Goal: Task Accomplishment & Management: Use online tool/utility

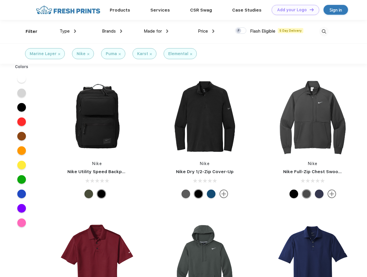
click at [293, 10] on link "Add your Logo Design Tool" at bounding box center [296, 10] width 48 height 10
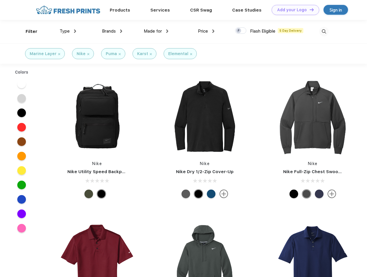
click at [0, 0] on div "Design Tool" at bounding box center [0, 0] width 0 height 0
click at [309, 10] on link "Add your Logo Design Tool" at bounding box center [296, 10] width 48 height 10
click at [28, 31] on div "Filter" at bounding box center [32, 31] width 12 height 7
click at [68, 31] on span "Type" at bounding box center [65, 31] width 10 height 5
click at [112, 31] on span "Brands" at bounding box center [109, 31] width 14 height 5
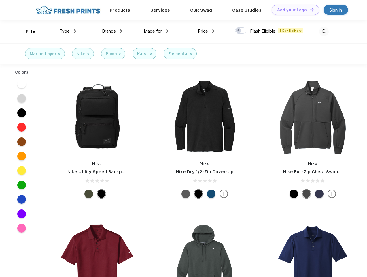
click at [156, 31] on span "Made for" at bounding box center [153, 31] width 18 height 5
click at [206, 31] on span "Price" at bounding box center [203, 31] width 10 height 5
click at [241, 31] on div at bounding box center [240, 30] width 11 height 6
click at [239, 31] on input "checkbox" at bounding box center [237, 29] width 4 height 4
click at [324, 31] on img at bounding box center [324, 32] width 10 height 10
